Goal: Task Accomplishment & Management: Use online tool/utility

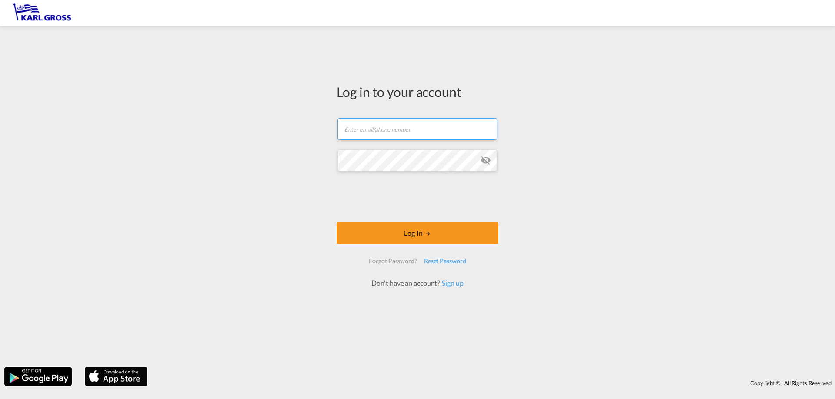
click at [388, 125] on input "text" at bounding box center [417, 129] width 160 height 22
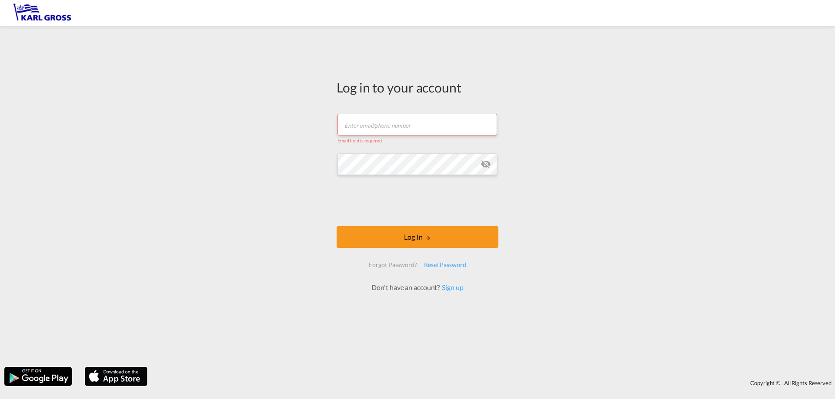
click at [295, 165] on div "Log in to your account Email field is required Password field is required Log I…" at bounding box center [417, 196] width 835 height 333
click at [367, 120] on input "text" at bounding box center [417, 125] width 160 height 22
click at [357, 120] on input "text" at bounding box center [417, 125] width 160 height 22
paste input "[PERSON_NAME][EMAIL_ADDRESS][DOMAIN_NAME]"
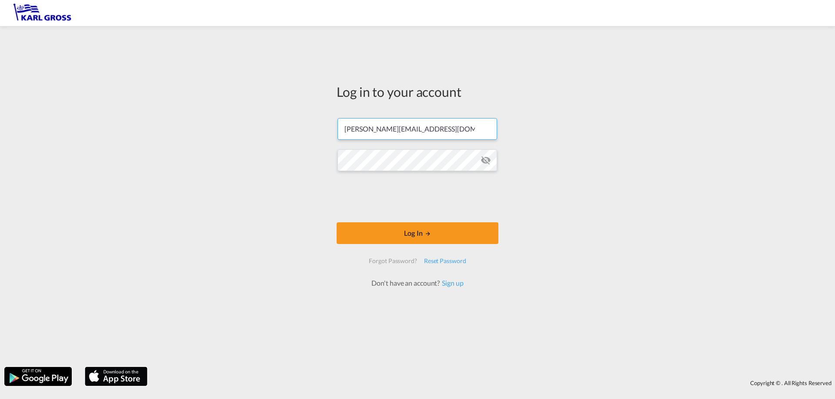
type input "[PERSON_NAME][EMAIL_ADDRESS][DOMAIN_NAME]"
click at [399, 236] on button "Log In" at bounding box center [417, 234] width 162 height 22
